Goal: Information Seeking & Learning: Understand process/instructions

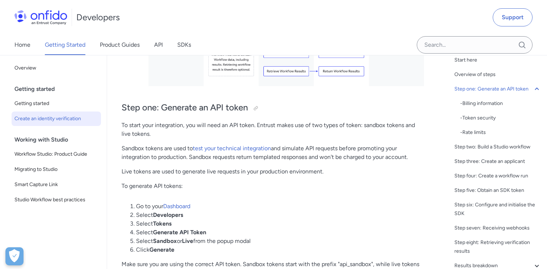
scroll to position [29, 0]
click at [490, 103] on div "- Billing information" at bounding box center [500, 102] width 81 height 9
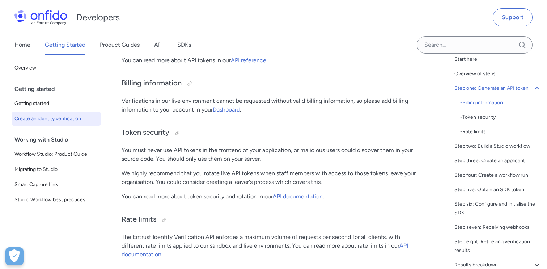
click at [176, 153] on p "You must never use API tokens in the frontend of your application, or malicious…" at bounding box center [272, 154] width 302 height 17
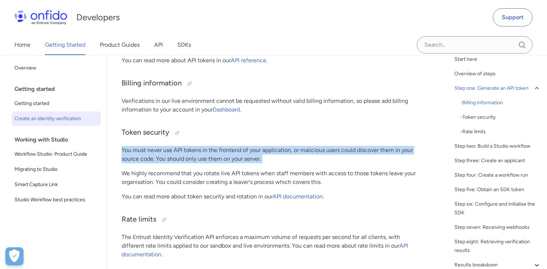
click at [176, 153] on p "You must never use API tokens in the frontend of your application, or malicious…" at bounding box center [272, 154] width 302 height 17
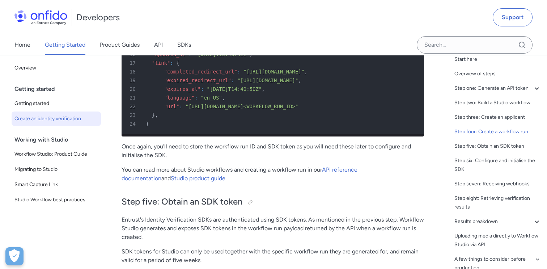
scroll to position [2117, 0]
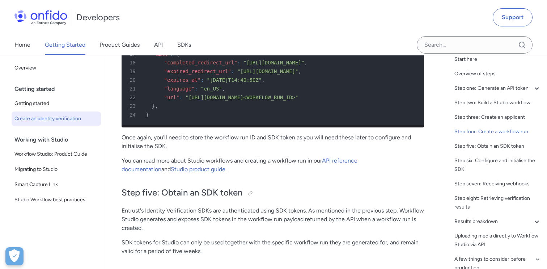
click at [191, 162] on p "You can read more about Studio workflows and creating a workflow run in our API…" at bounding box center [272, 164] width 302 height 17
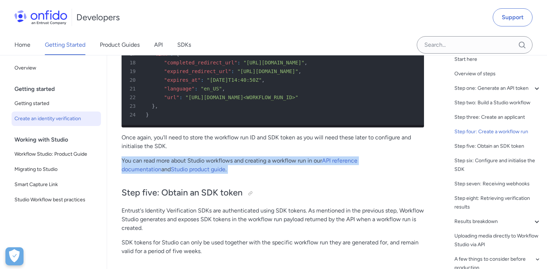
click at [191, 162] on p "You can read more about Studio workflows and creating a workflow run in our API…" at bounding box center [272, 164] width 302 height 17
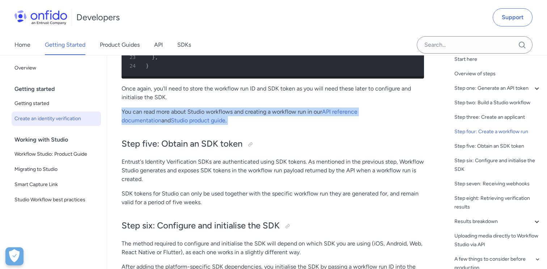
scroll to position [2199, 0]
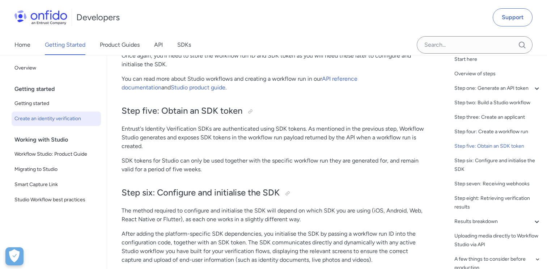
click at [172, 143] on p "Entrust's Identity Verification SDKs are authenticated using SDK tokens. As men…" at bounding box center [272, 137] width 302 height 26
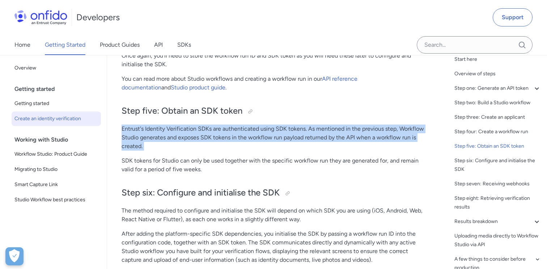
click at [172, 143] on p "Entrust's Identity Verification SDKs are authenticated using SDK tokens. As men…" at bounding box center [272, 137] width 302 height 26
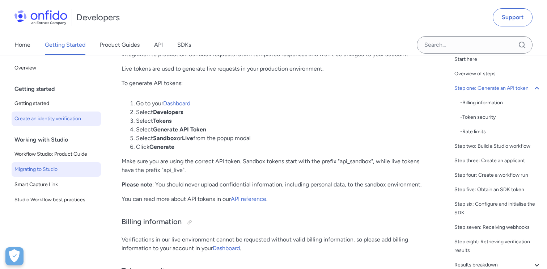
scroll to position [443, 0]
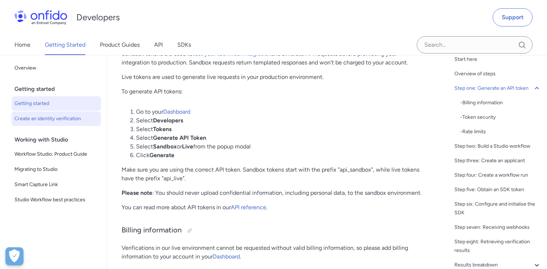
click at [61, 101] on span "Getting started" at bounding box center [56, 103] width 84 height 9
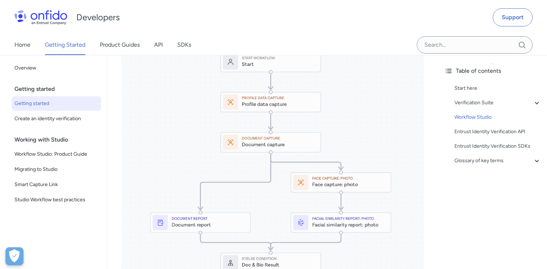
scroll to position [1008, 0]
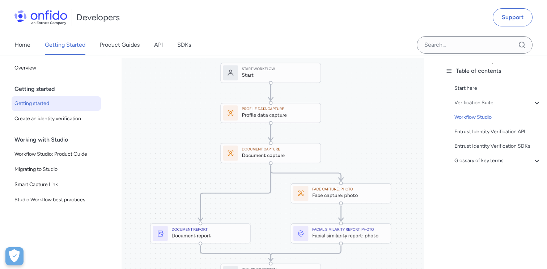
click at [72, 127] on div "Getting started Getting started Create an identity verification" at bounding box center [58, 107] width 89 height 51
click at [67, 119] on span "Create an identity verification" at bounding box center [56, 118] width 84 height 9
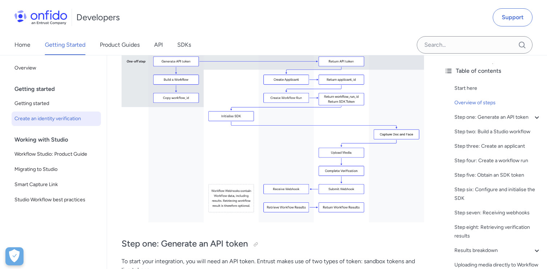
scroll to position [215, 0]
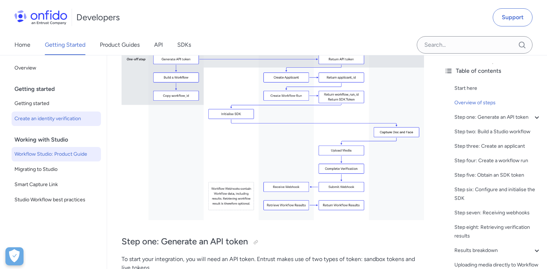
click at [67, 154] on span "Workflow Studio: Product Guide" at bounding box center [56, 154] width 84 height 9
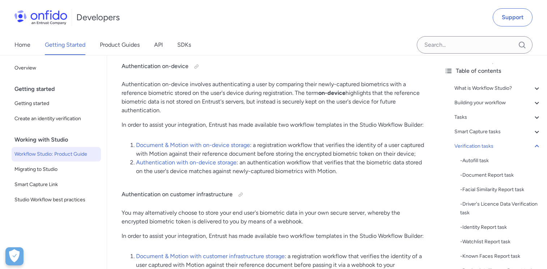
scroll to position [7924, 0]
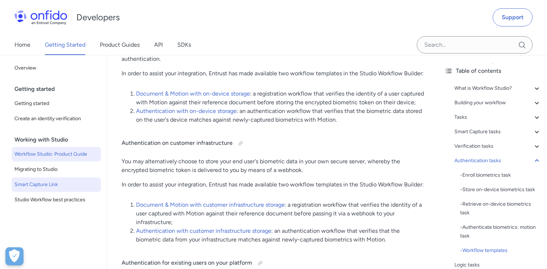
click at [64, 184] on span "Smart Capture Link" at bounding box center [56, 184] width 84 height 9
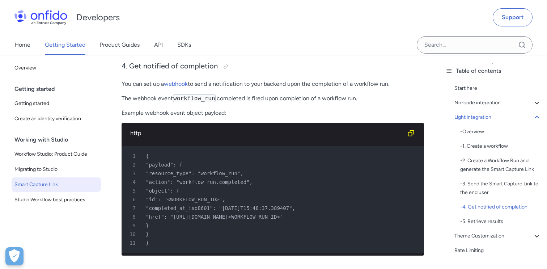
scroll to position [1770, 0]
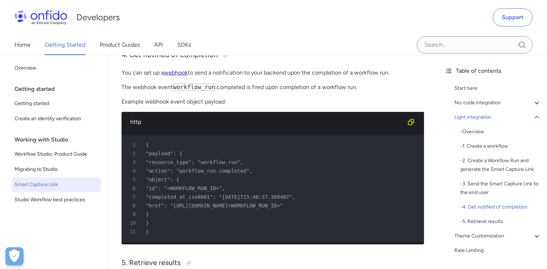
click at [176, 76] on link "webhook" at bounding box center [176, 72] width 24 height 7
click at [57, 198] on span "Studio Workflow best practices" at bounding box center [56, 199] width 84 height 9
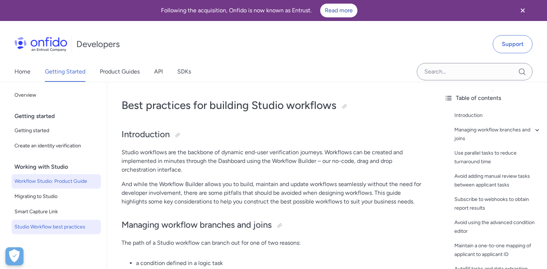
click at [50, 187] on link "Workflow Studio: Product Guide" at bounding box center [56, 181] width 89 height 14
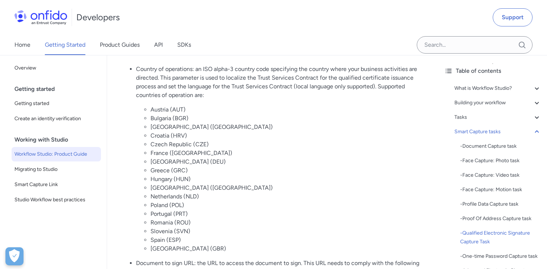
scroll to position [4366, 0]
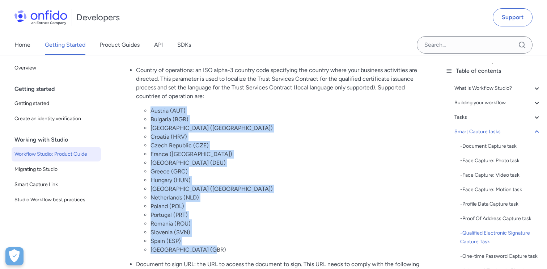
drag, startPoint x: 150, startPoint y: 102, endPoint x: 229, endPoint y: 236, distance: 156.4
click at [229, 236] on ul "Austria (AUT) Bulgaria (BGR) Belgium (BEL) Croatia (HRV) Czech Republic (CZE) F…" at bounding box center [280, 180] width 288 height 148
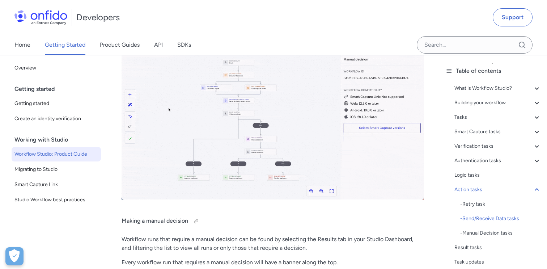
scroll to position [11177, 0]
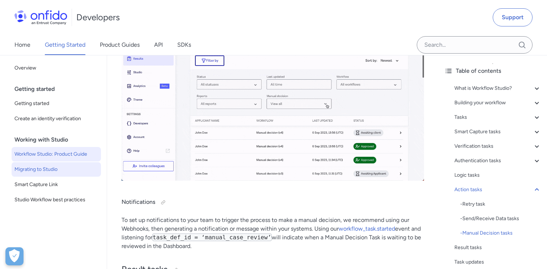
click at [77, 175] on link "Migrating to Studio" at bounding box center [56, 169] width 89 height 14
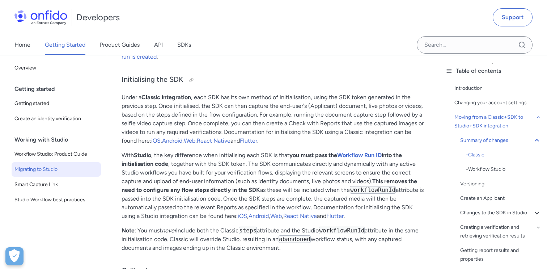
scroll to position [1952, 0]
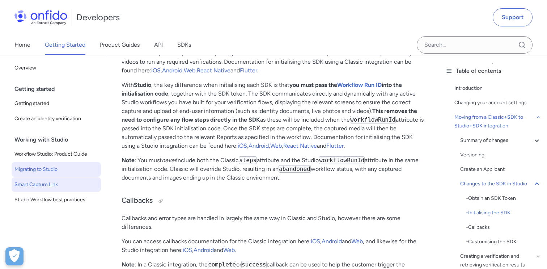
click at [52, 187] on span "Smart Capture Link" at bounding box center [56, 184] width 84 height 9
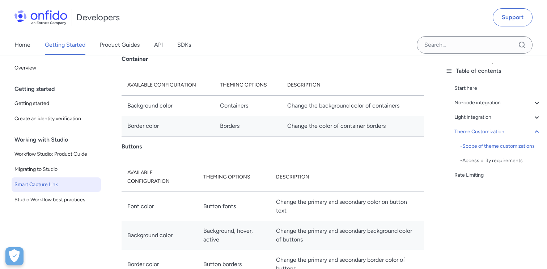
scroll to position [2749, 0]
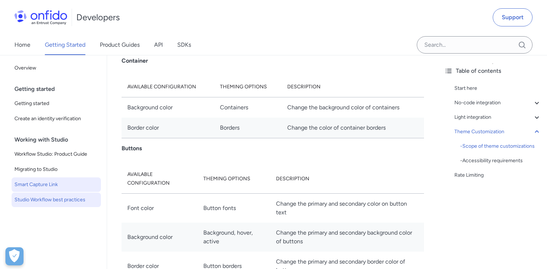
click at [39, 198] on span "Studio Workflow best practices" at bounding box center [56, 199] width 84 height 9
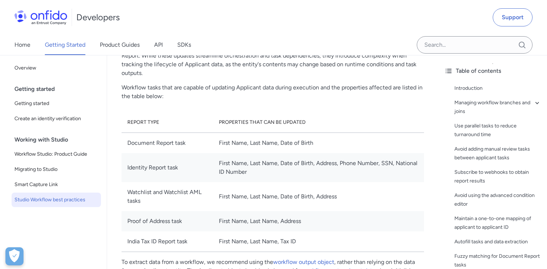
scroll to position [2018, 0]
click at [39, 110] on link "Getting started" at bounding box center [56, 103] width 89 height 14
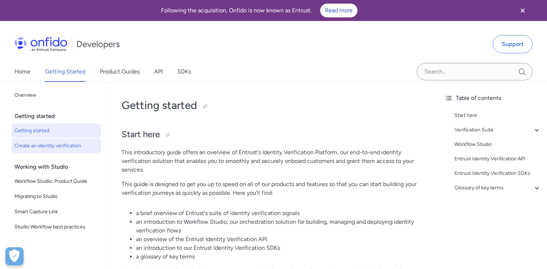
click at [53, 145] on span "Create an identity verification" at bounding box center [56, 145] width 84 height 9
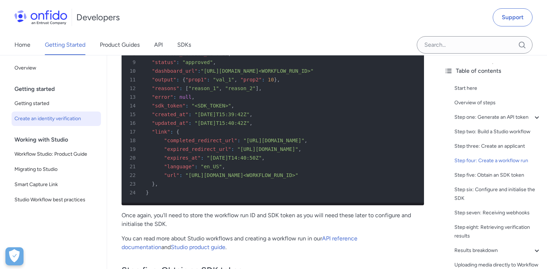
scroll to position [2066, 0]
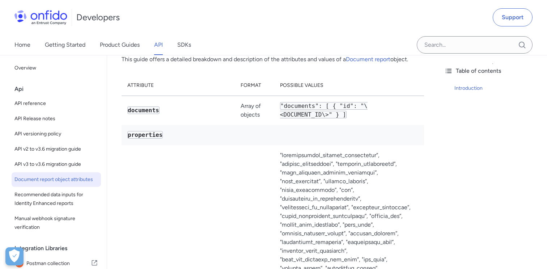
scroll to position [94, 0]
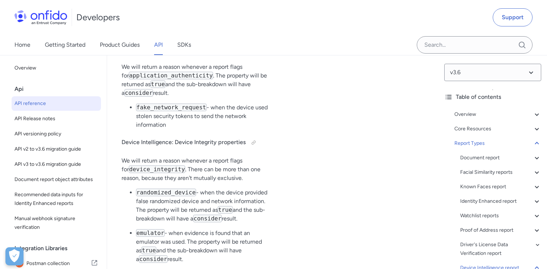
scroll to position [59359, 0]
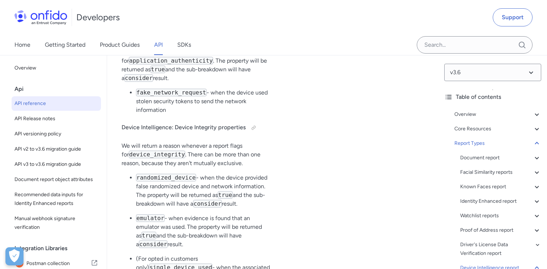
click at [61, 104] on span "API reference" at bounding box center [56, 103] width 84 height 9
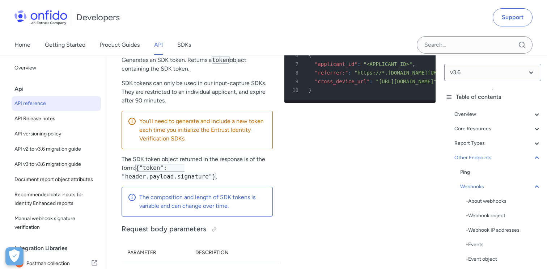
scroll to position [69697, 0]
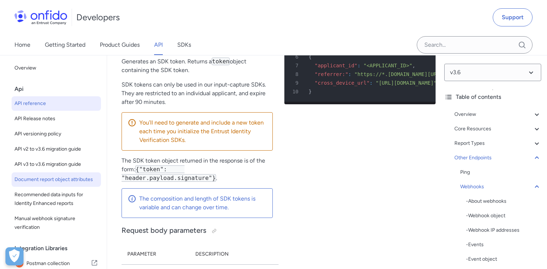
click at [47, 184] on link "Document report object attributes" at bounding box center [56, 179] width 89 height 14
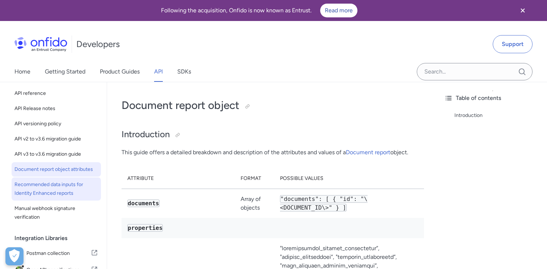
scroll to position [42, 0]
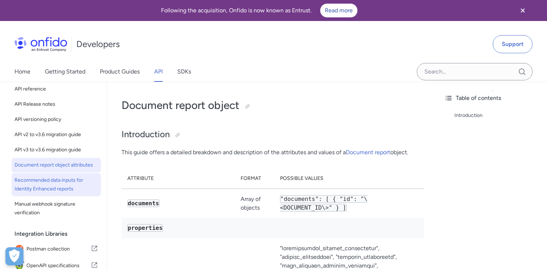
click at [61, 182] on span "Recommended data inputs for Identity Enhanced reports" at bounding box center [56, 184] width 84 height 17
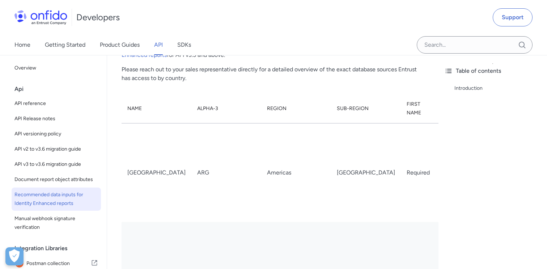
scroll to position [107, 0]
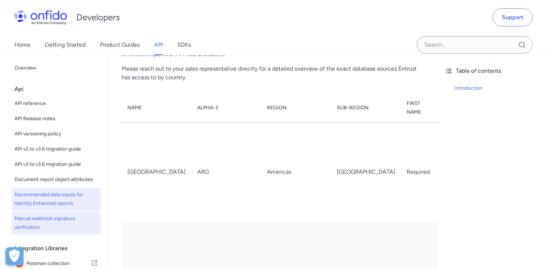
click at [47, 225] on span "Manual webhook signature verification" at bounding box center [56, 222] width 84 height 17
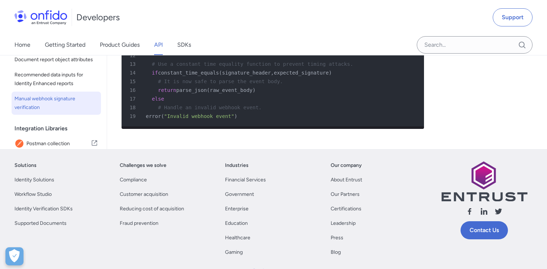
scroll to position [475, 0]
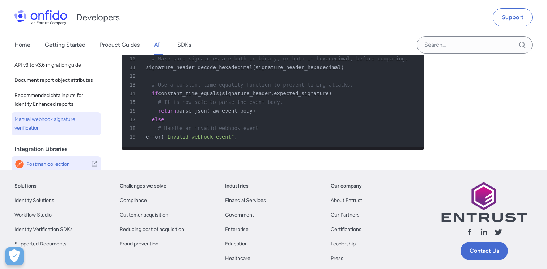
click at [52, 166] on span "Postman collection" at bounding box center [58, 164] width 64 height 10
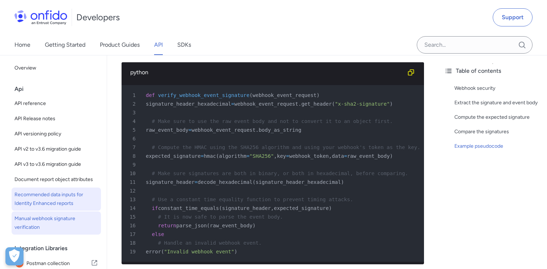
scroll to position [360, 0]
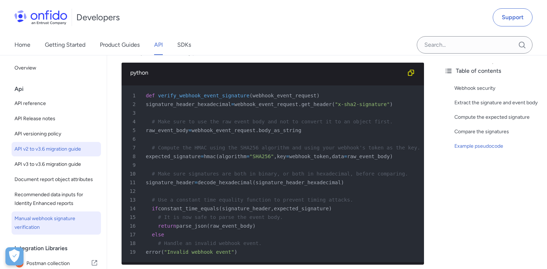
click at [41, 151] on span "API v2 to v3.6 migration guide" at bounding box center [56, 149] width 84 height 9
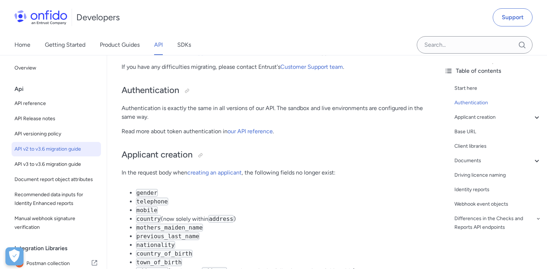
scroll to position [163, 0]
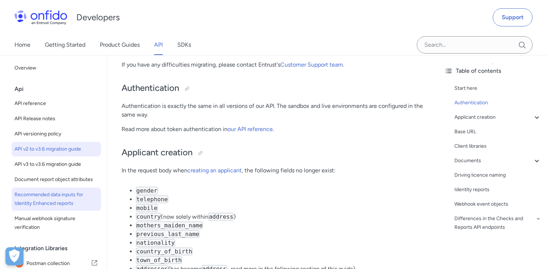
click at [48, 191] on span "Recommended data inputs for Identity Enhanced reports" at bounding box center [56, 198] width 84 height 17
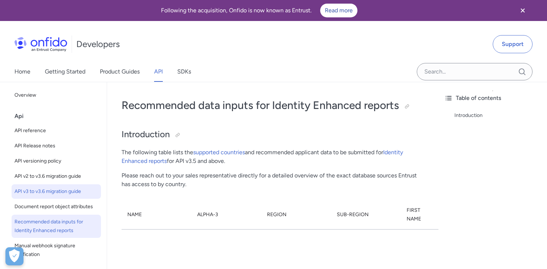
click at [77, 195] on span "API v3 to v3.6 migration guide" at bounding box center [56, 191] width 84 height 9
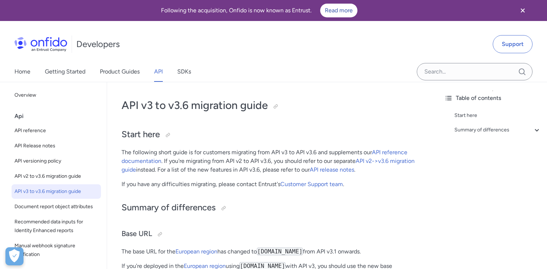
click at [53, 117] on div "Api" at bounding box center [58, 116] width 89 height 14
select select "http"
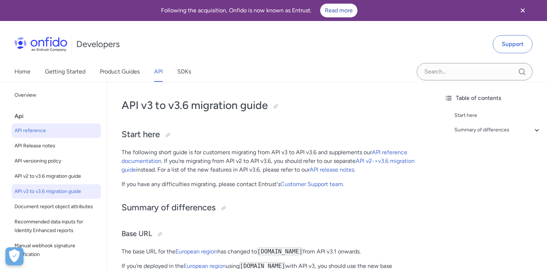
select select "http"
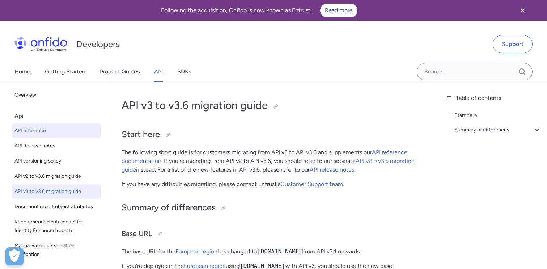
select select "http"
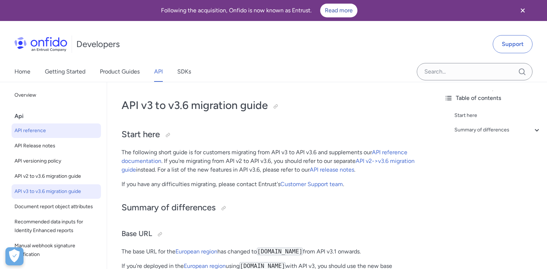
select select "http"
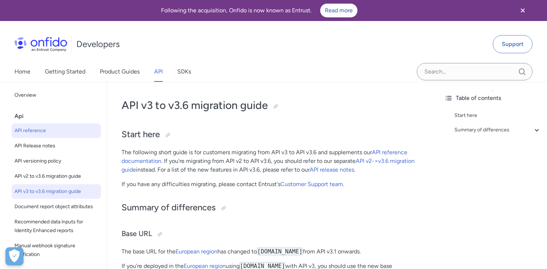
select select "http"
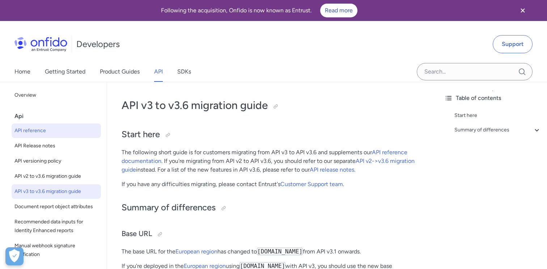
select select "http"
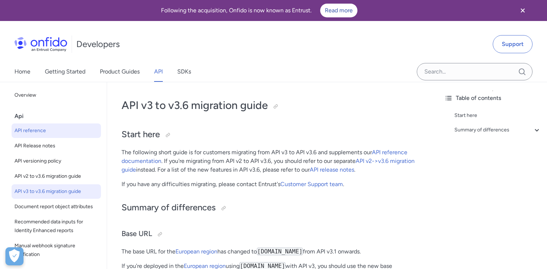
select select "http"
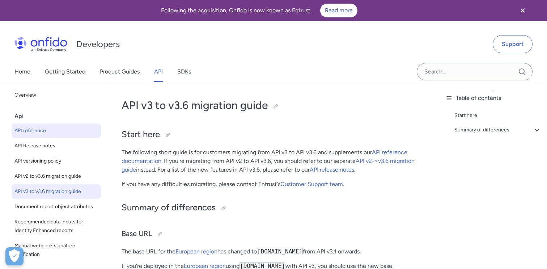
select select "http"
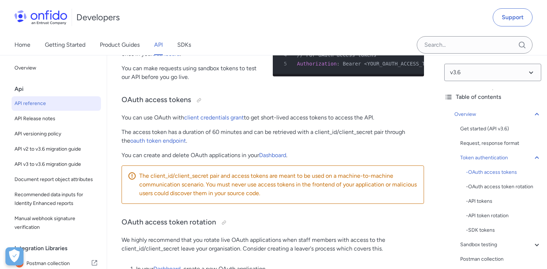
scroll to position [354, 0]
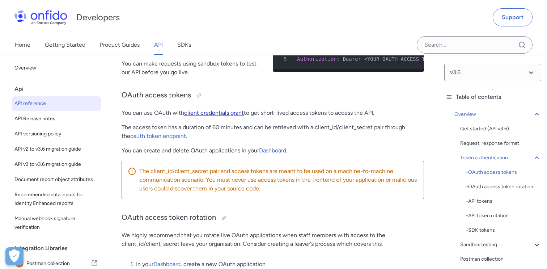
click at [227, 113] on link "client credentials grant" at bounding box center [214, 112] width 60 height 7
click at [221, 170] on p "The client_id/client_secret pair and access tokens are meant to be used on a ma…" at bounding box center [278, 180] width 278 height 26
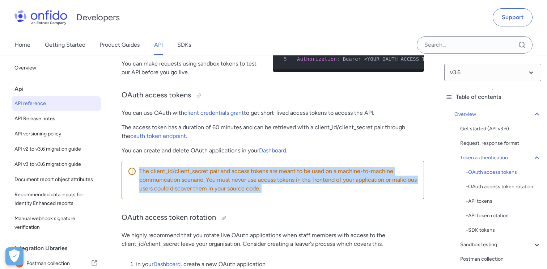
click at [221, 170] on p "The client_id/client_secret pair and access tokens are meant to be used on a ma…" at bounding box center [278, 180] width 278 height 26
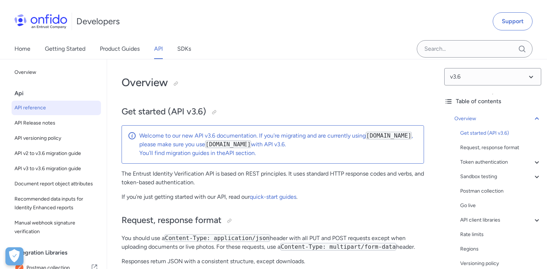
scroll to position [0, 0]
